Goal: Information Seeking & Learning: Learn about a topic

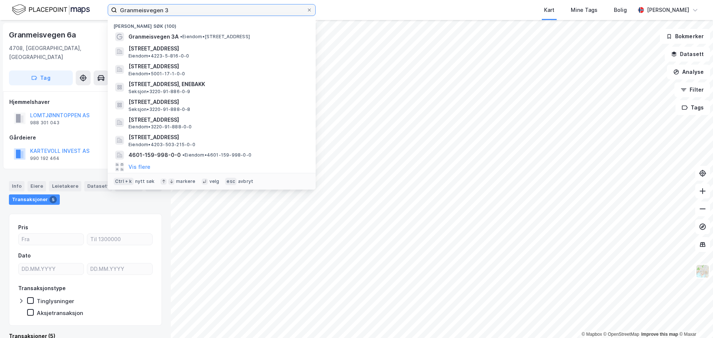
click at [192, 13] on input "Granmeisvegen 3" at bounding box center [211, 9] width 189 height 11
drag, startPoint x: 174, startPoint y: 10, endPoint x: 74, endPoint y: 3, distance: 99.8
click at [76, 3] on div "Granmeisvegen 3 Nylige søk (100) Granmeisvegen 3A • Eiendom • [STREET_ADDRESS],…" at bounding box center [356, 10] width 713 height 20
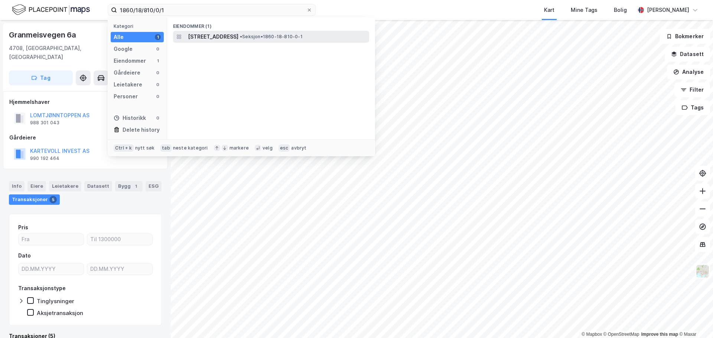
click at [238, 37] on span "[STREET_ADDRESS]" at bounding box center [213, 36] width 51 height 9
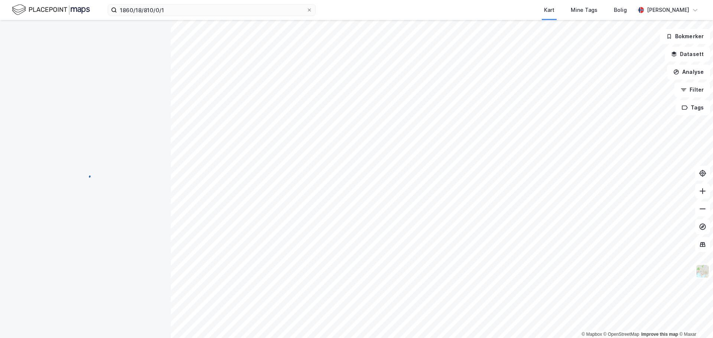
scroll to position [6, 0]
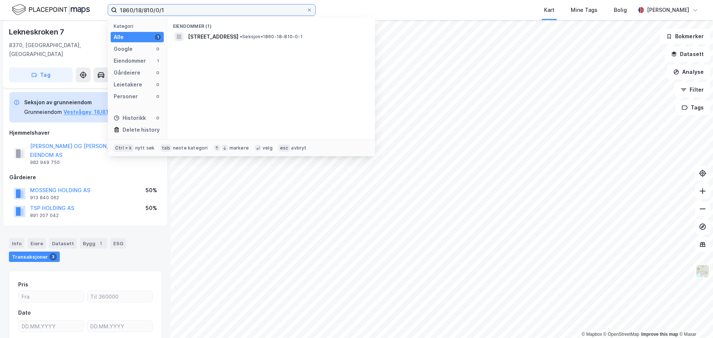
drag, startPoint x: 196, startPoint y: 12, endPoint x: 77, endPoint y: 8, distance: 118.9
click at [78, 8] on div "1860/18/810/0/1 Kategori Alle 1 Google 0 Eiendommer 1 Gårdeiere 0 Leietakere 0 …" at bounding box center [356, 10] width 713 height 20
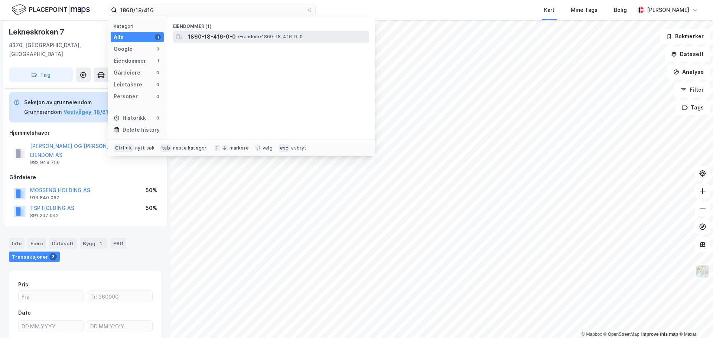
click at [253, 38] on span "• Eiendom • 1860-18-416-0-0" at bounding box center [269, 37] width 65 height 6
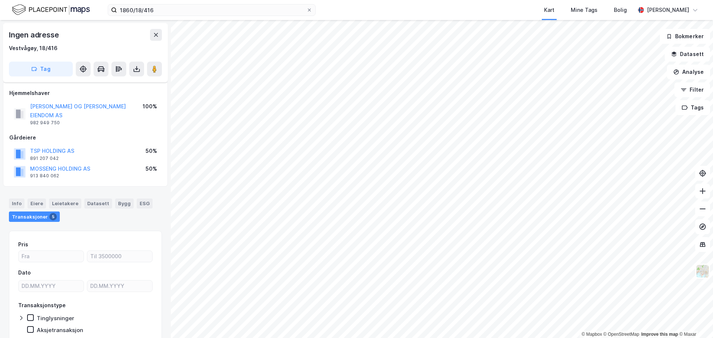
scroll to position [6, 0]
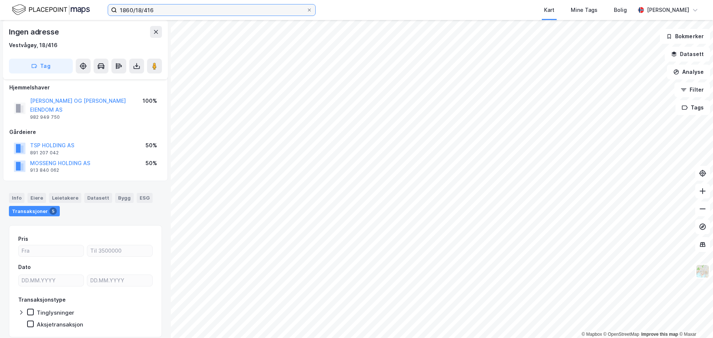
click at [163, 12] on input "1860/18/416" at bounding box center [211, 9] width 189 height 11
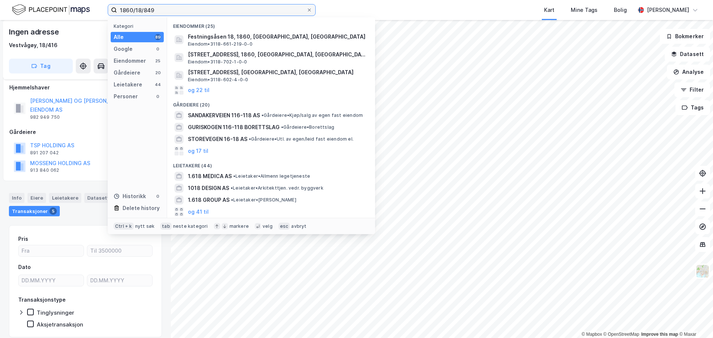
type input "1860/18/849"
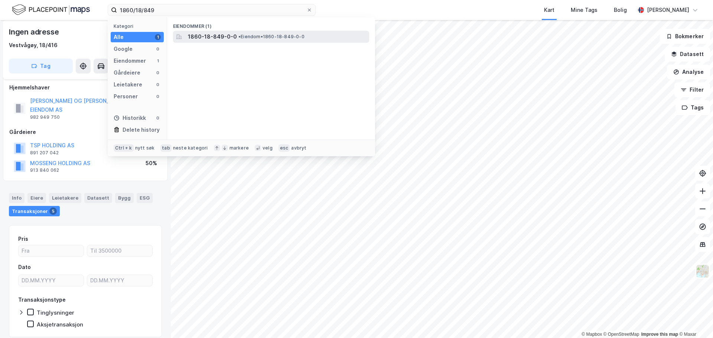
click at [213, 35] on span "1860-18-849-0-0" at bounding box center [212, 36] width 49 height 9
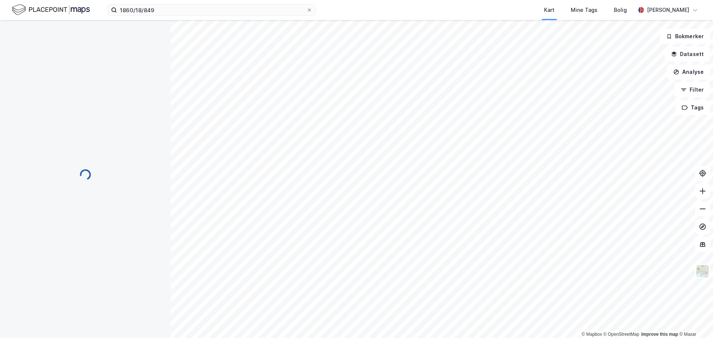
scroll to position [6, 0]
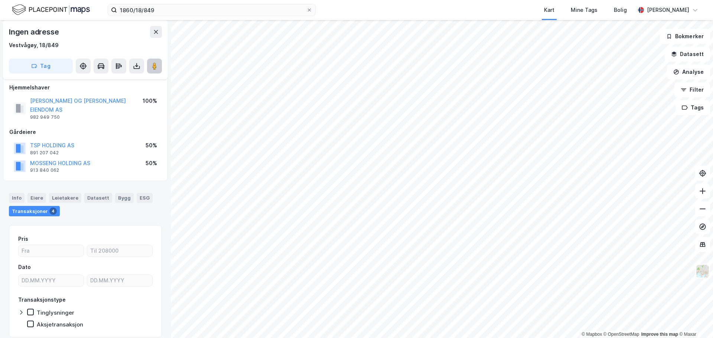
click at [156, 66] on image at bounding box center [154, 65] width 4 height 7
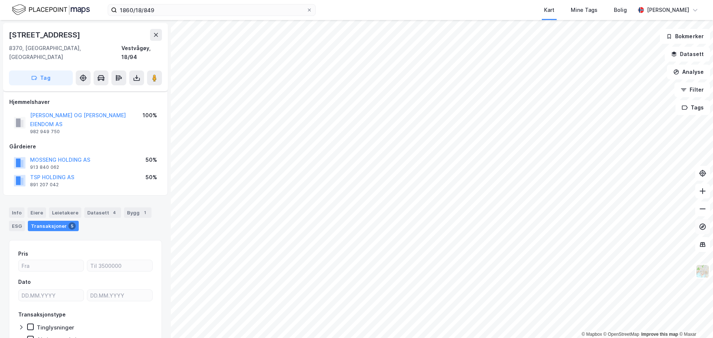
scroll to position [6, 0]
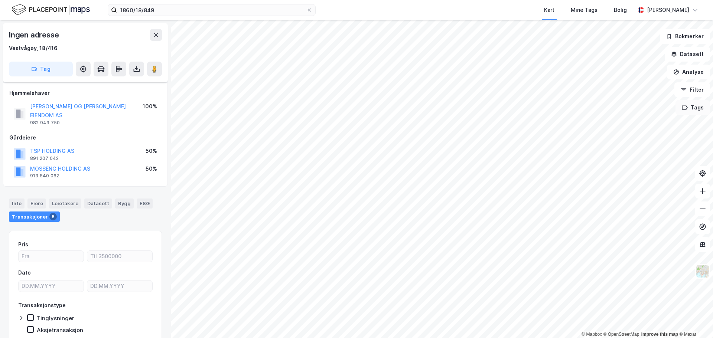
scroll to position [6, 0]
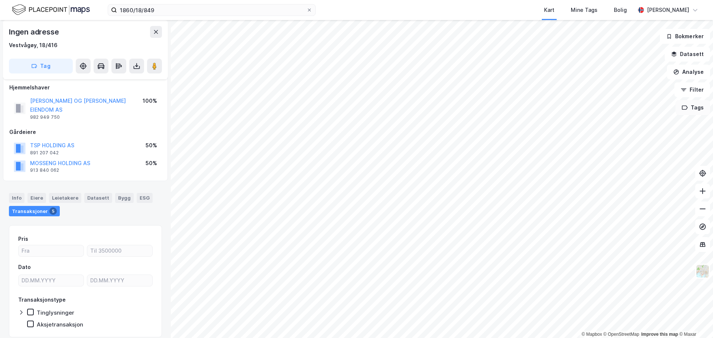
scroll to position [6, 0]
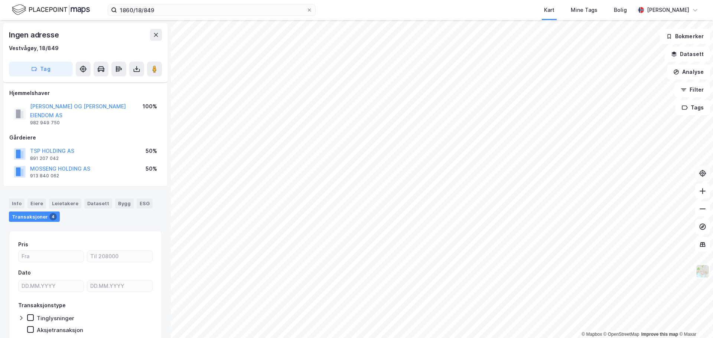
scroll to position [6, 0]
